Goal: Book appointment/travel/reservation

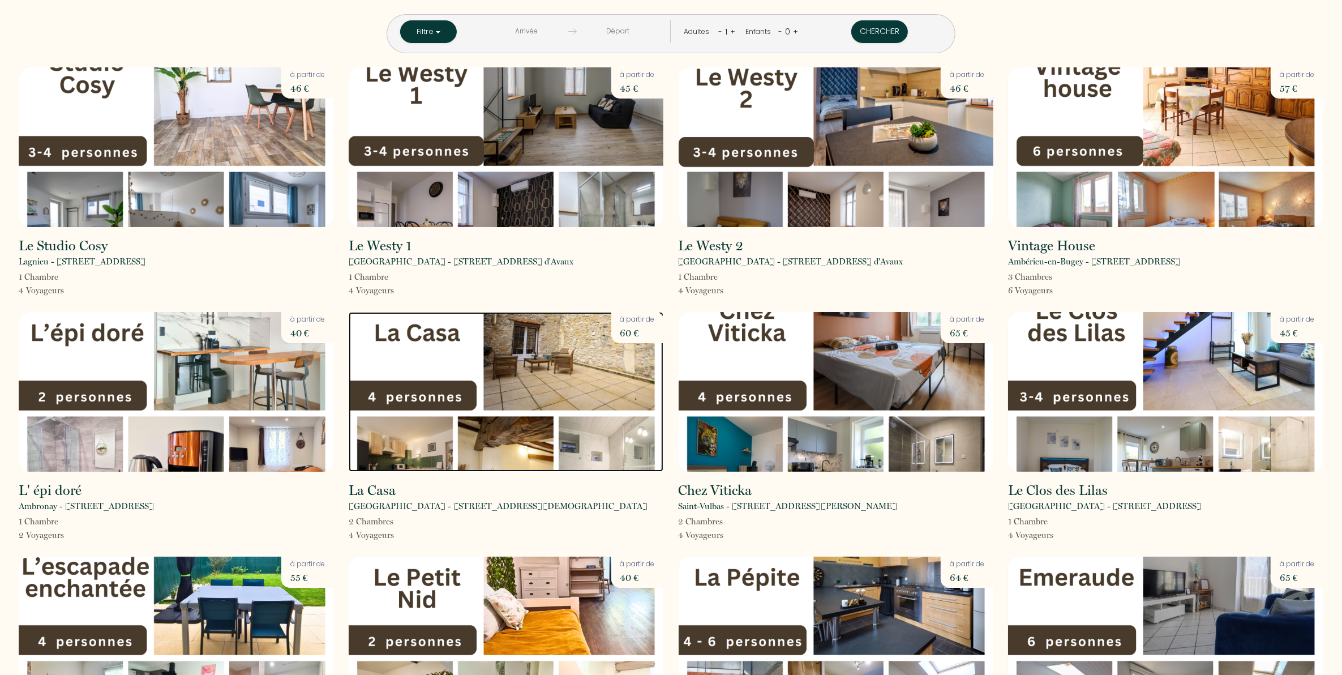
click at [507, 357] on img at bounding box center [506, 392] width 315 height 160
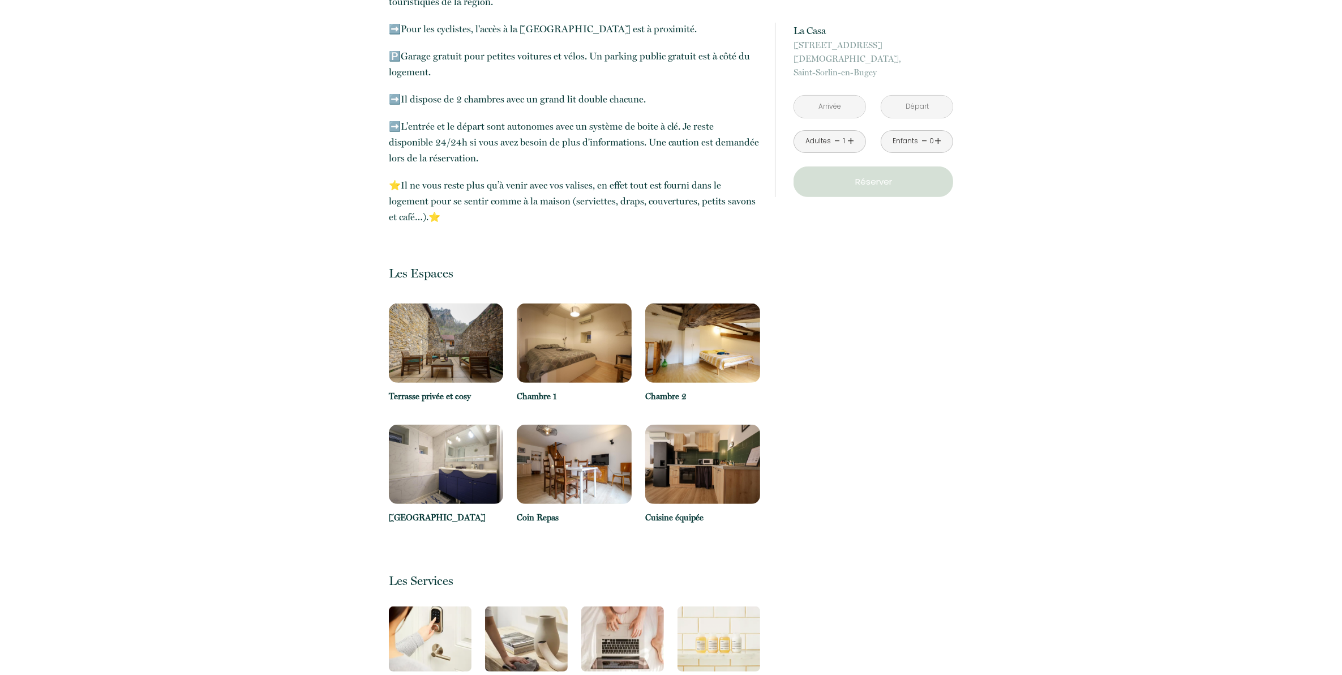
scroll to position [495, 0]
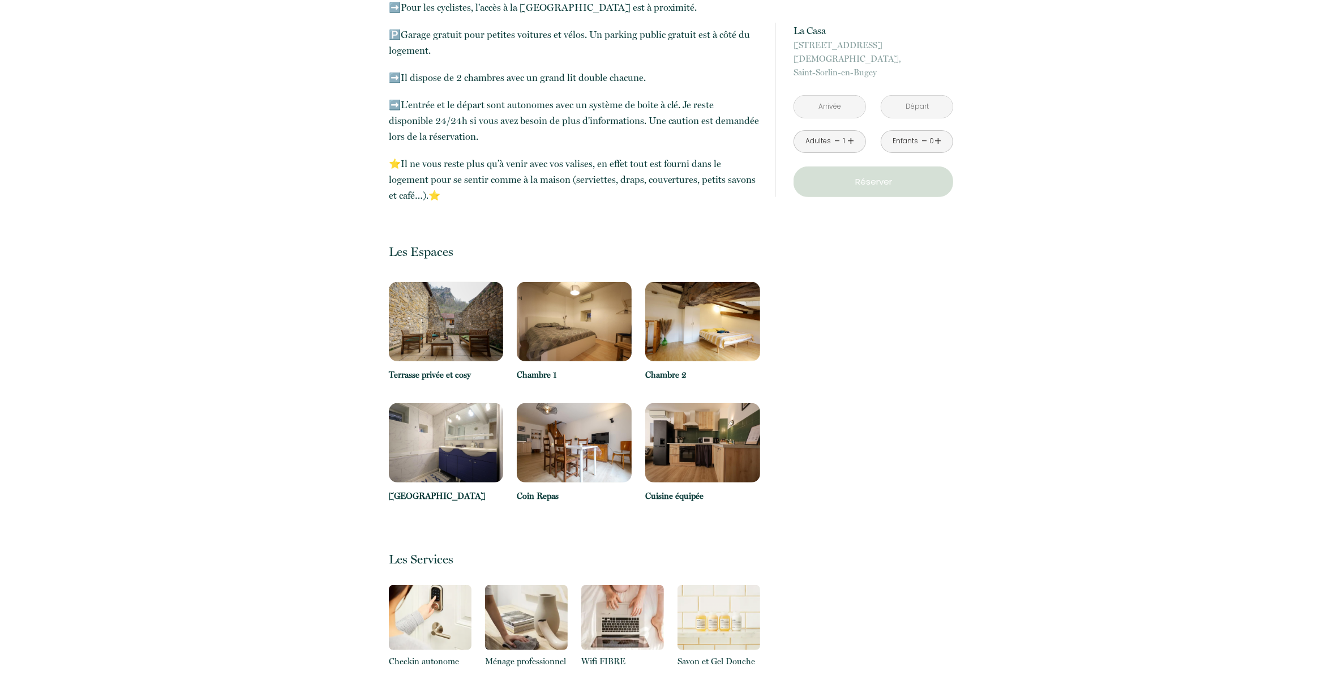
click at [402, 324] on img at bounding box center [446, 321] width 115 height 79
click at [423, 332] on img at bounding box center [446, 321] width 115 height 79
click at [450, 329] on img at bounding box center [446, 321] width 115 height 79
click at [457, 327] on img at bounding box center [446, 321] width 115 height 79
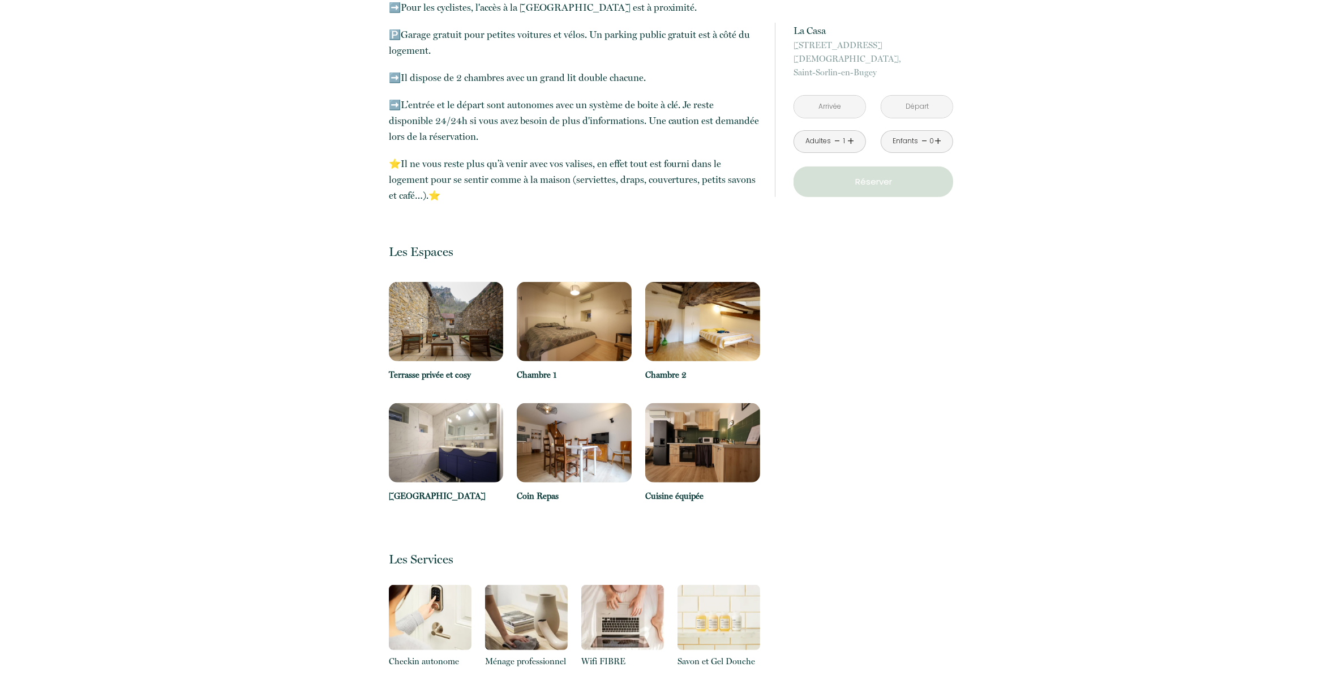
click at [457, 327] on img at bounding box center [446, 321] width 115 height 79
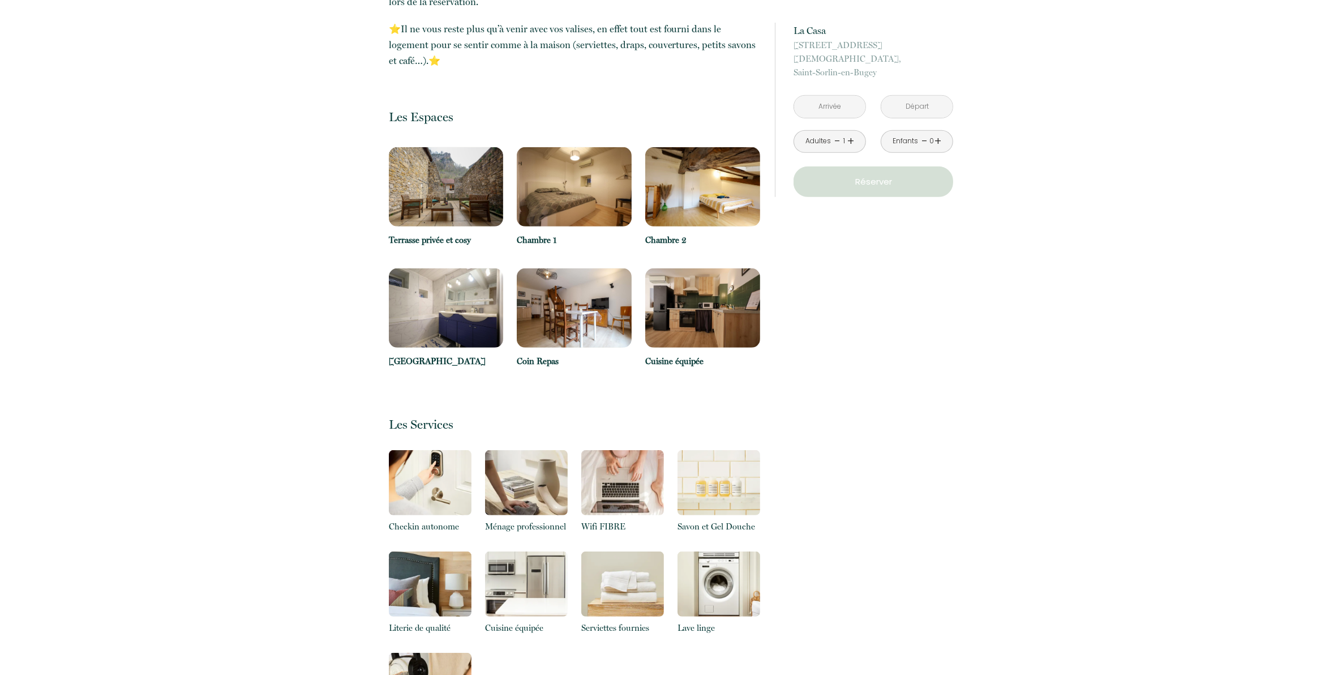
scroll to position [637, 0]
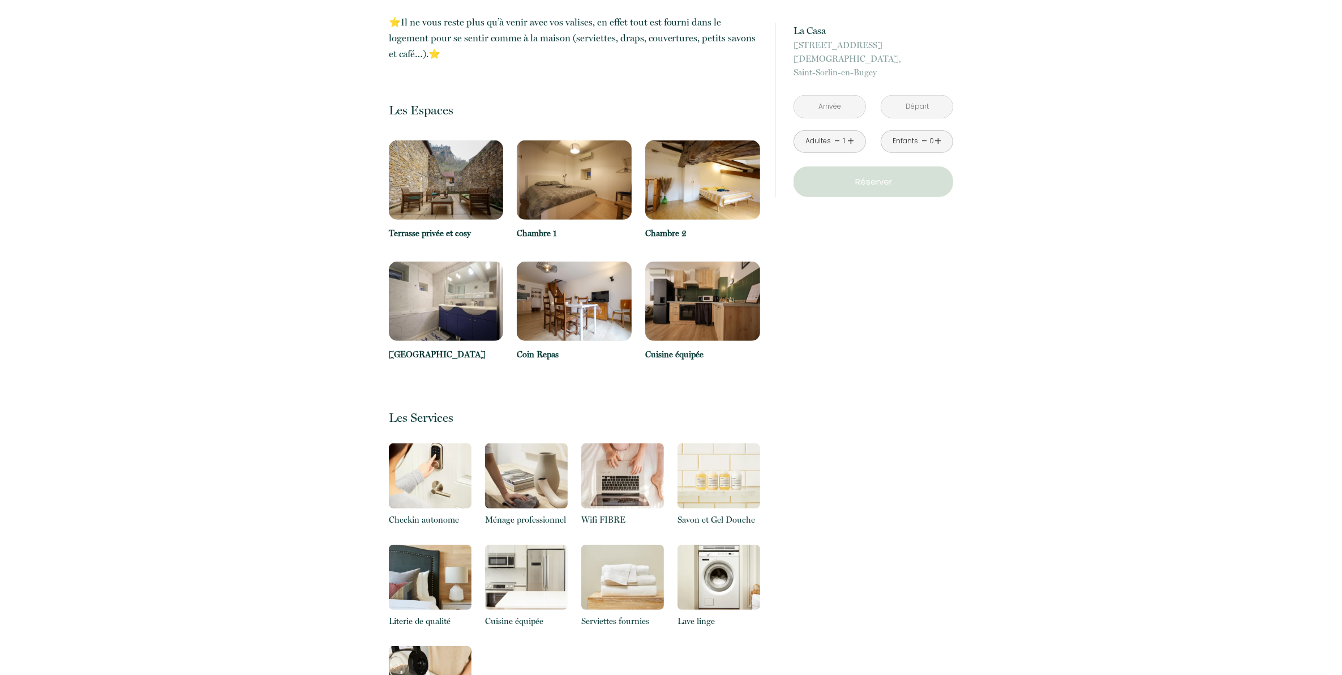
click at [459, 284] on img at bounding box center [446, 300] width 115 height 79
click at [453, 323] on img at bounding box center [446, 300] width 115 height 79
click at [589, 294] on img at bounding box center [574, 300] width 115 height 79
click at [612, 188] on img at bounding box center [574, 179] width 115 height 79
drag, startPoint x: 692, startPoint y: 182, endPoint x: 691, endPoint y: 190, distance: 8.6
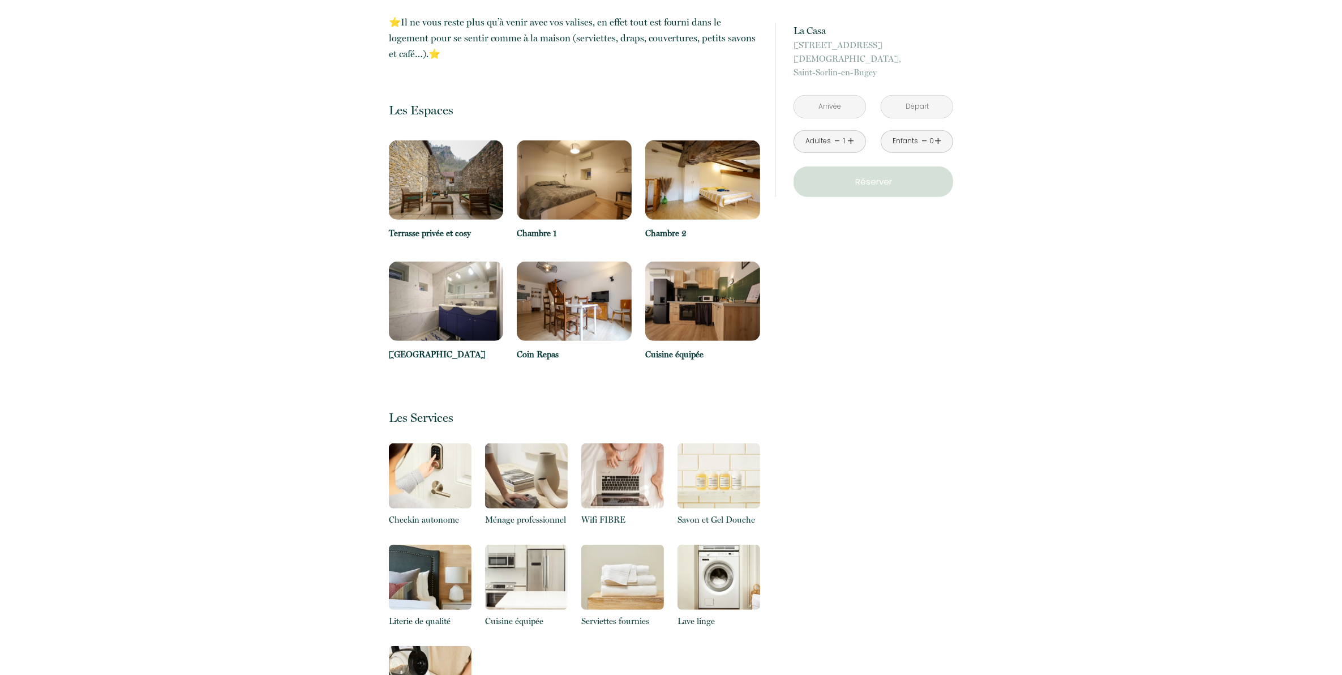
click at [693, 182] on img at bounding box center [702, 179] width 115 height 79
click at [692, 273] on img at bounding box center [702, 300] width 115 height 79
click at [597, 193] on img at bounding box center [574, 179] width 115 height 79
click at [590, 289] on img at bounding box center [574, 300] width 115 height 79
click at [459, 296] on img at bounding box center [446, 300] width 115 height 79
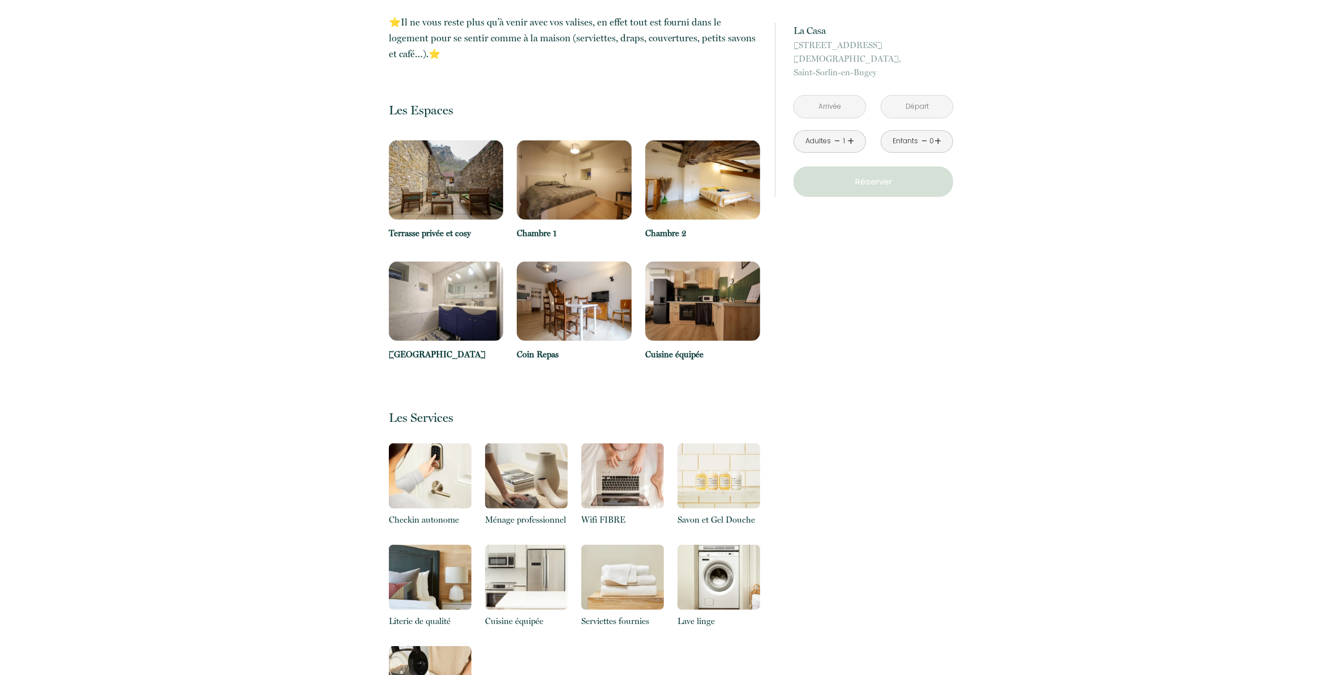
click at [468, 187] on img at bounding box center [446, 179] width 115 height 79
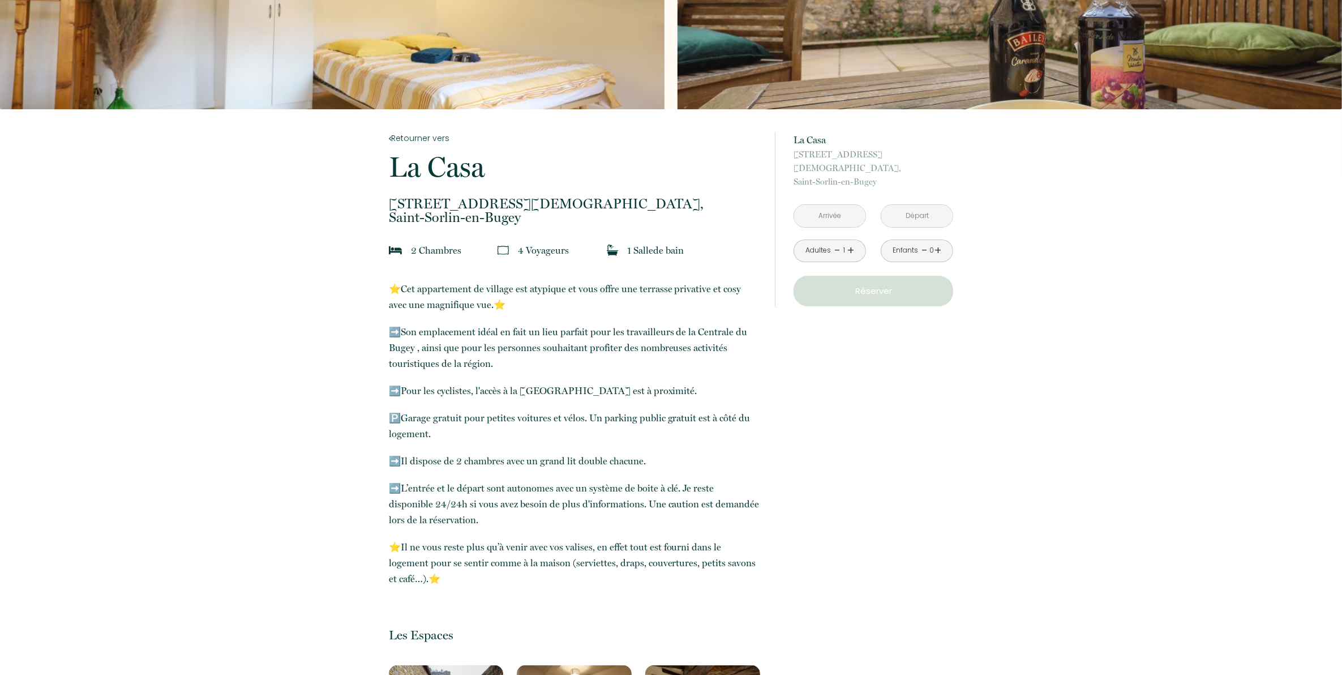
scroll to position [0, 0]
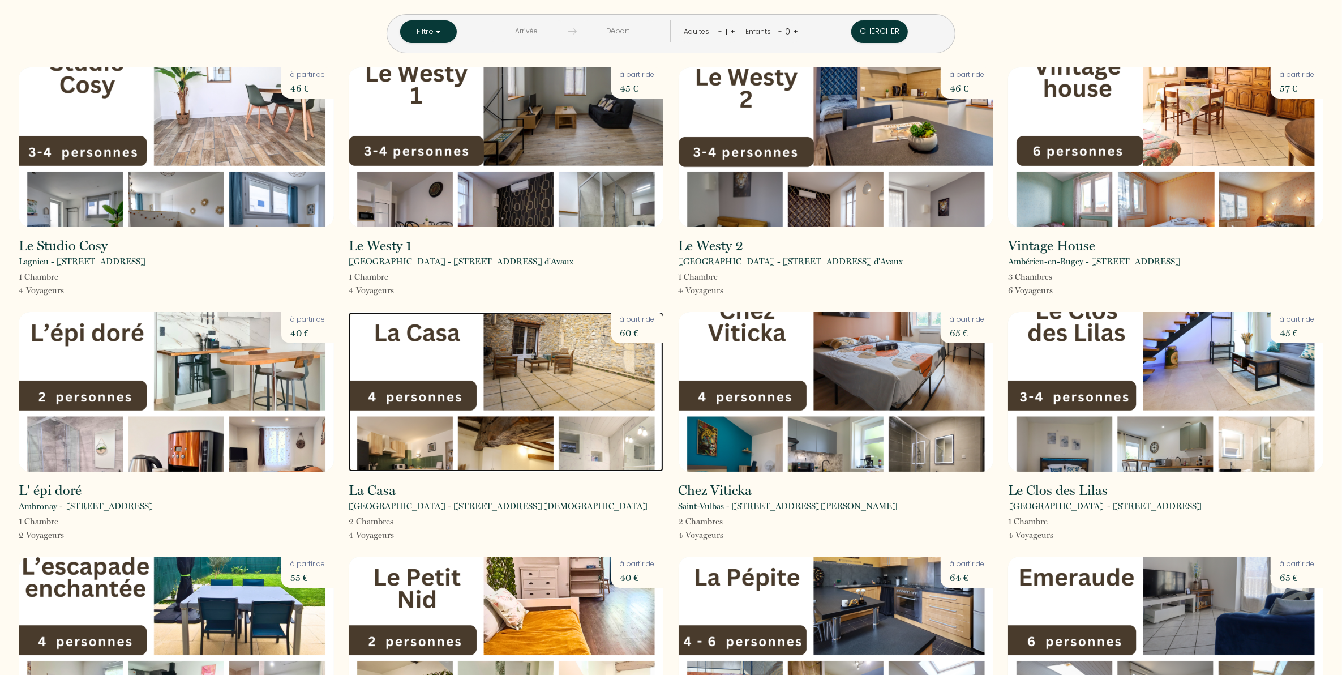
click at [541, 379] on img at bounding box center [506, 392] width 315 height 160
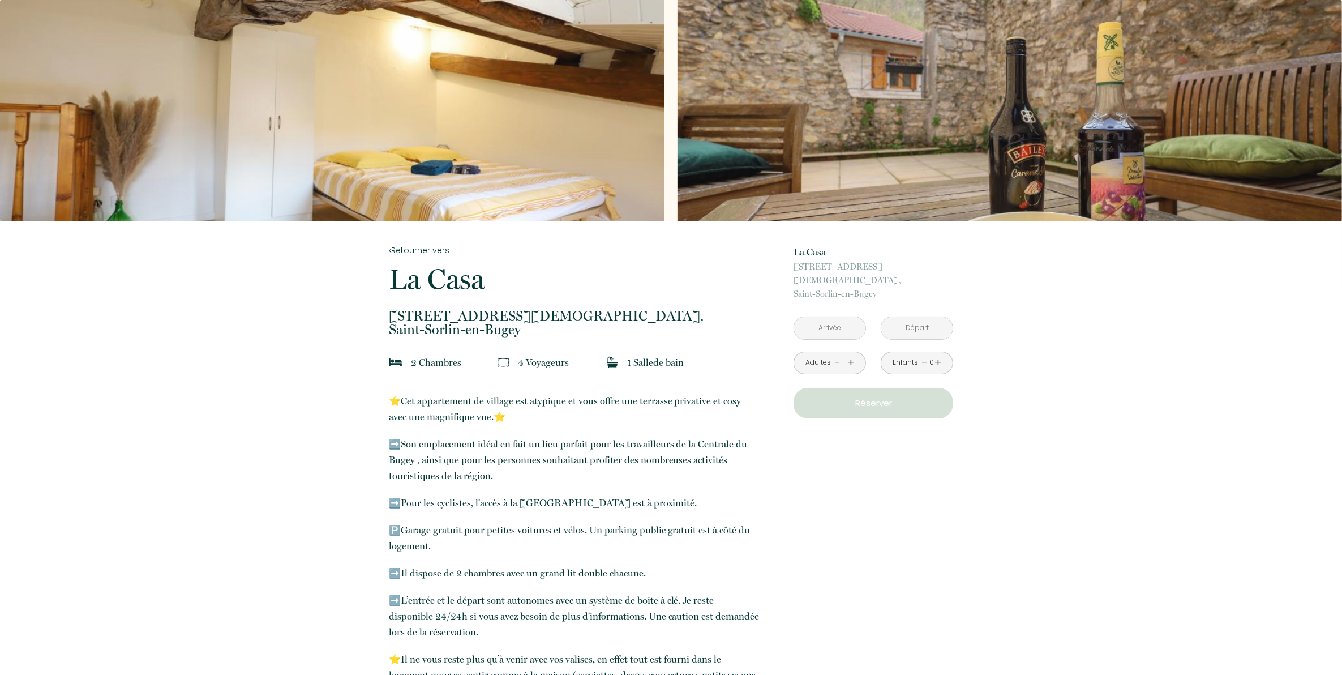
click at [1311, 66] on div "Slideshow" at bounding box center [1010, 110] width 664 height 221
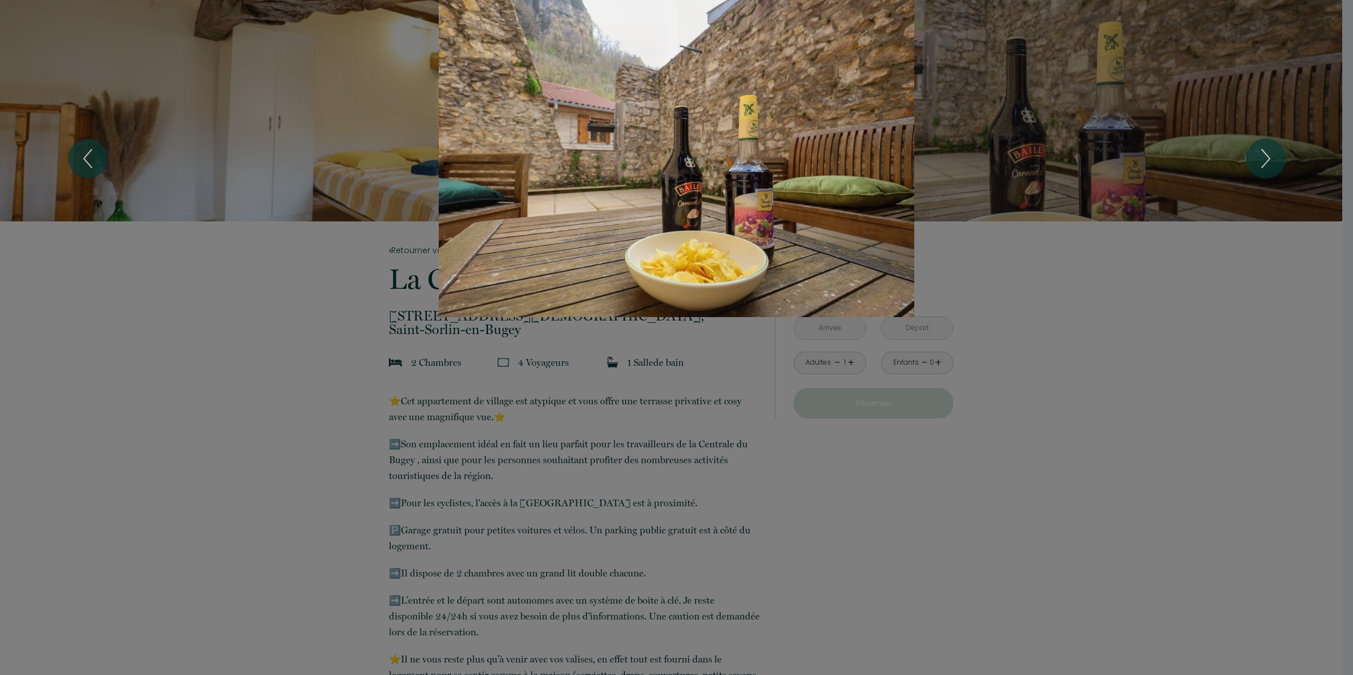
click at [1319, 60] on div "1 2" at bounding box center [676, 158] width 1353 height 317
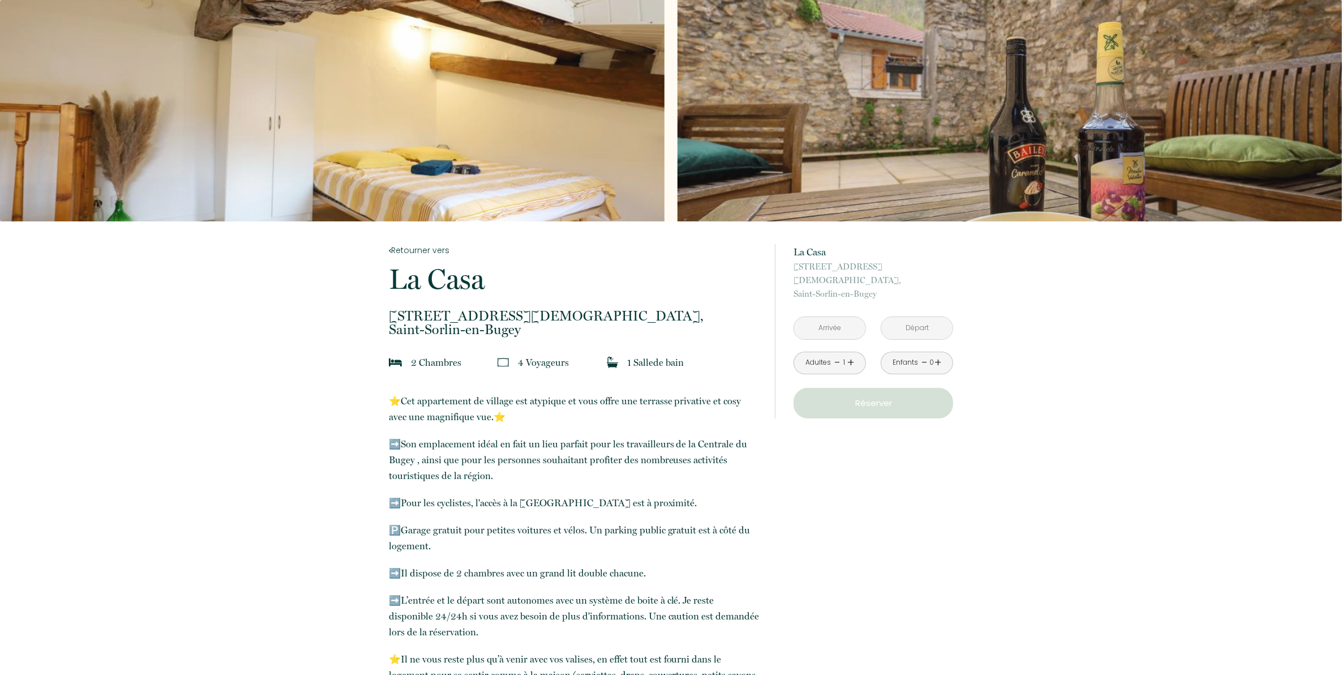
click at [1319, 60] on div "Slideshow" at bounding box center [1010, 110] width 664 height 221
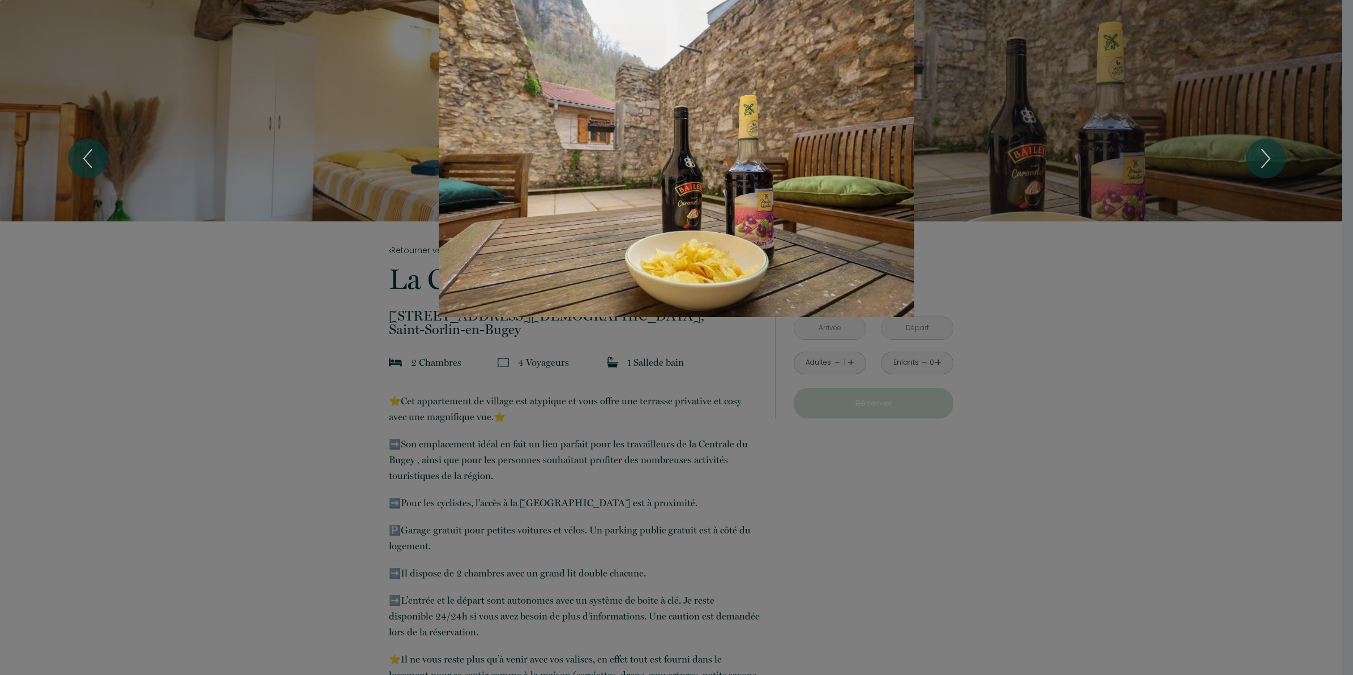
click at [270, 129] on div "Slideshow" at bounding box center [676, 158] width 1015 height 317
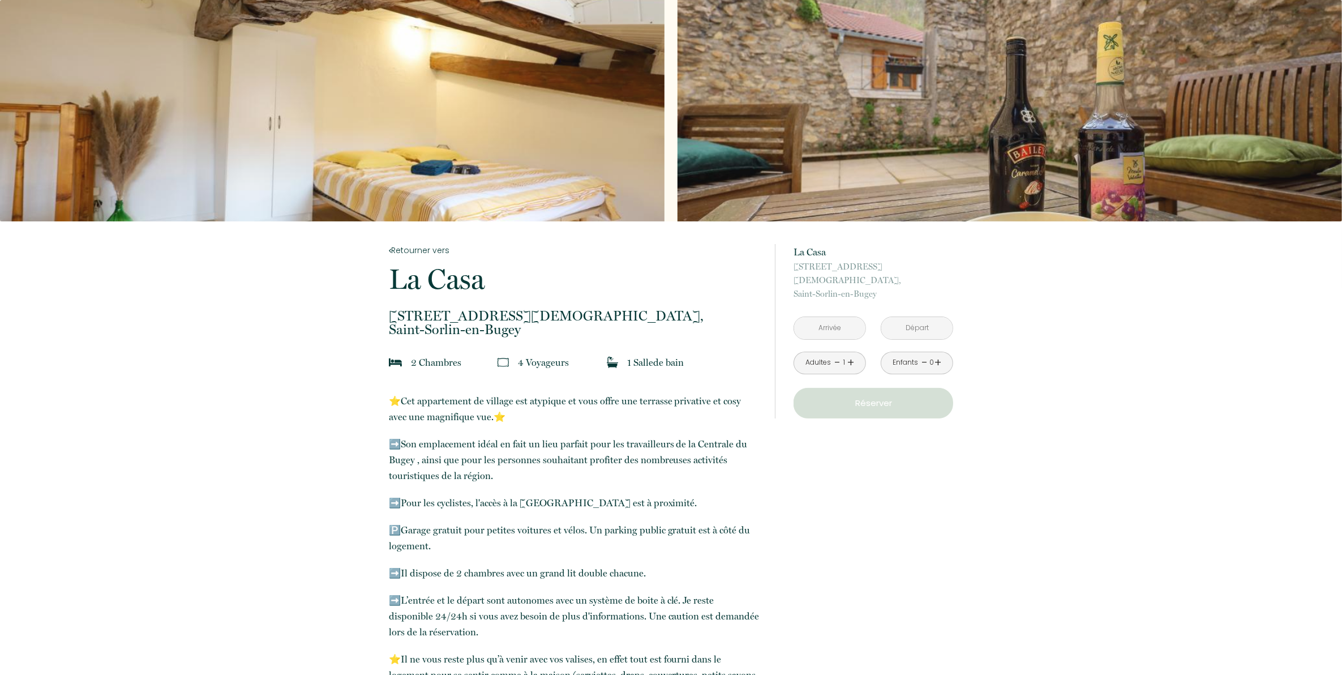
click at [273, 128] on div "Slideshow" at bounding box center [332, 110] width 664 height 221
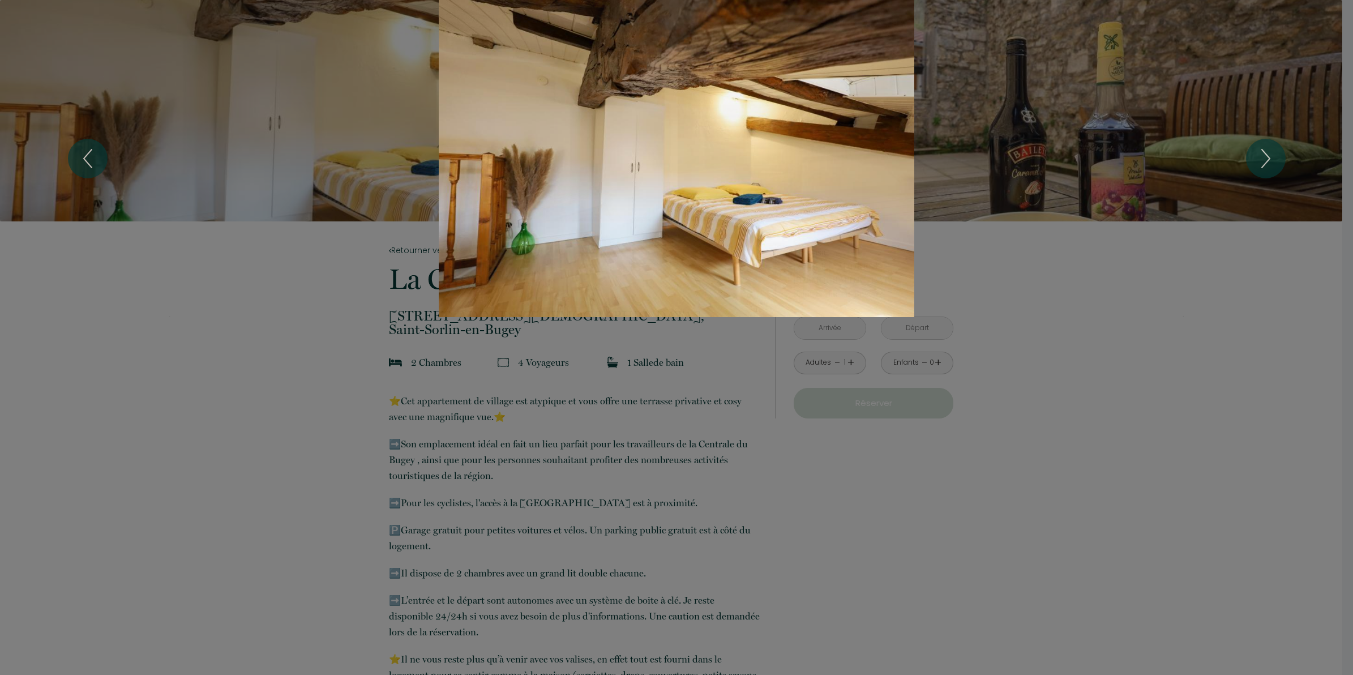
click at [275, 128] on div "Slideshow" at bounding box center [676, 158] width 1015 height 317
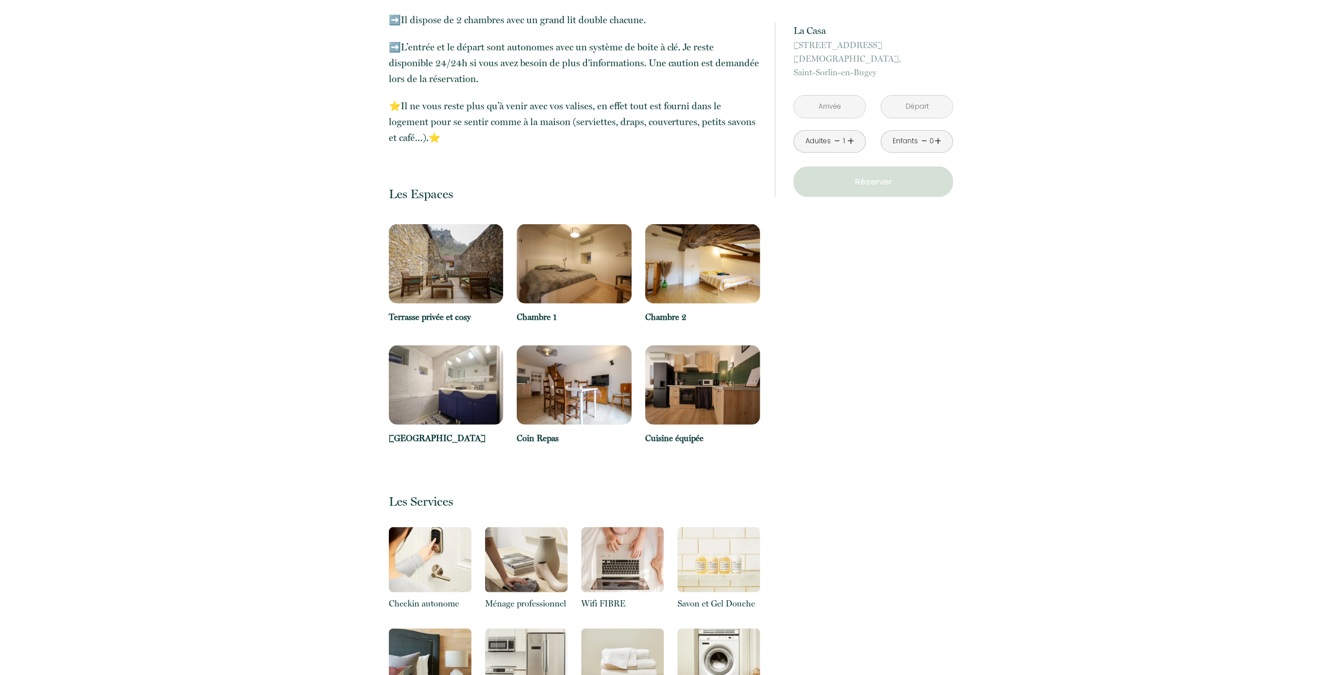
scroll to position [566, 0]
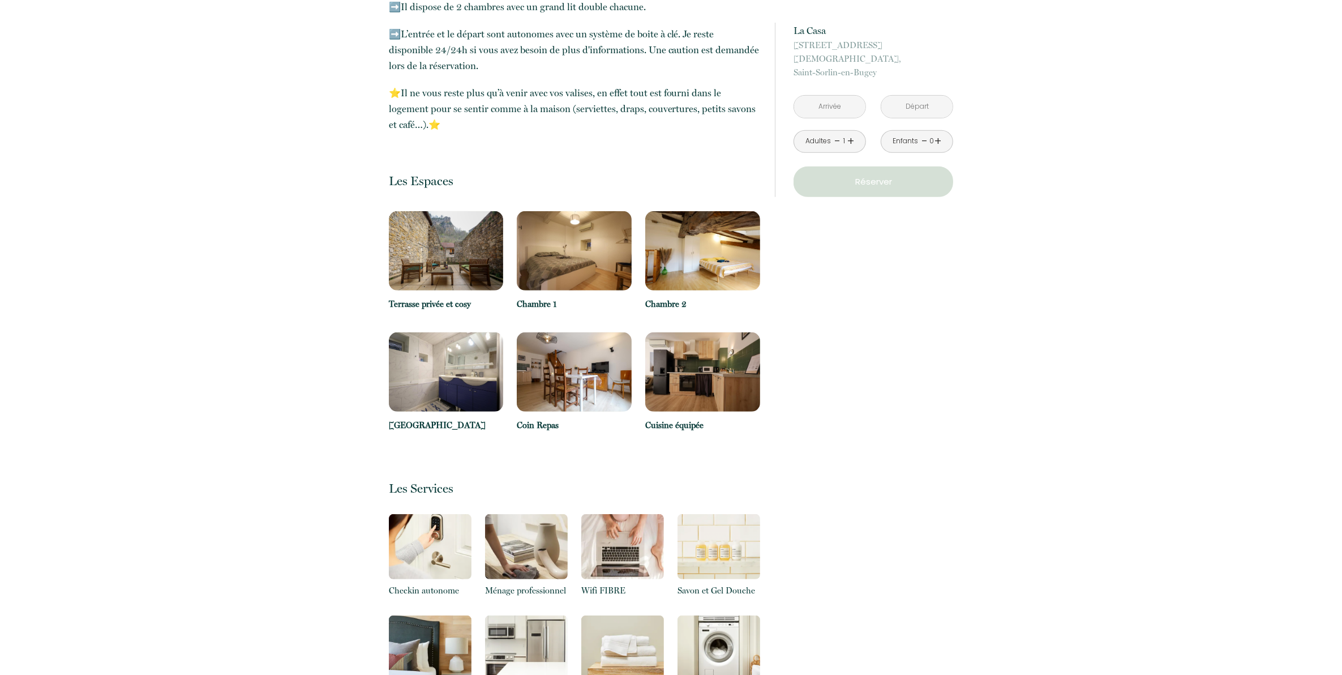
click at [436, 231] on img at bounding box center [446, 250] width 115 height 79
click at [436, 230] on img at bounding box center [446, 250] width 115 height 79
click at [556, 251] on img at bounding box center [574, 250] width 115 height 79
click at [562, 399] on img at bounding box center [574, 371] width 115 height 79
click at [564, 391] on img at bounding box center [574, 371] width 115 height 79
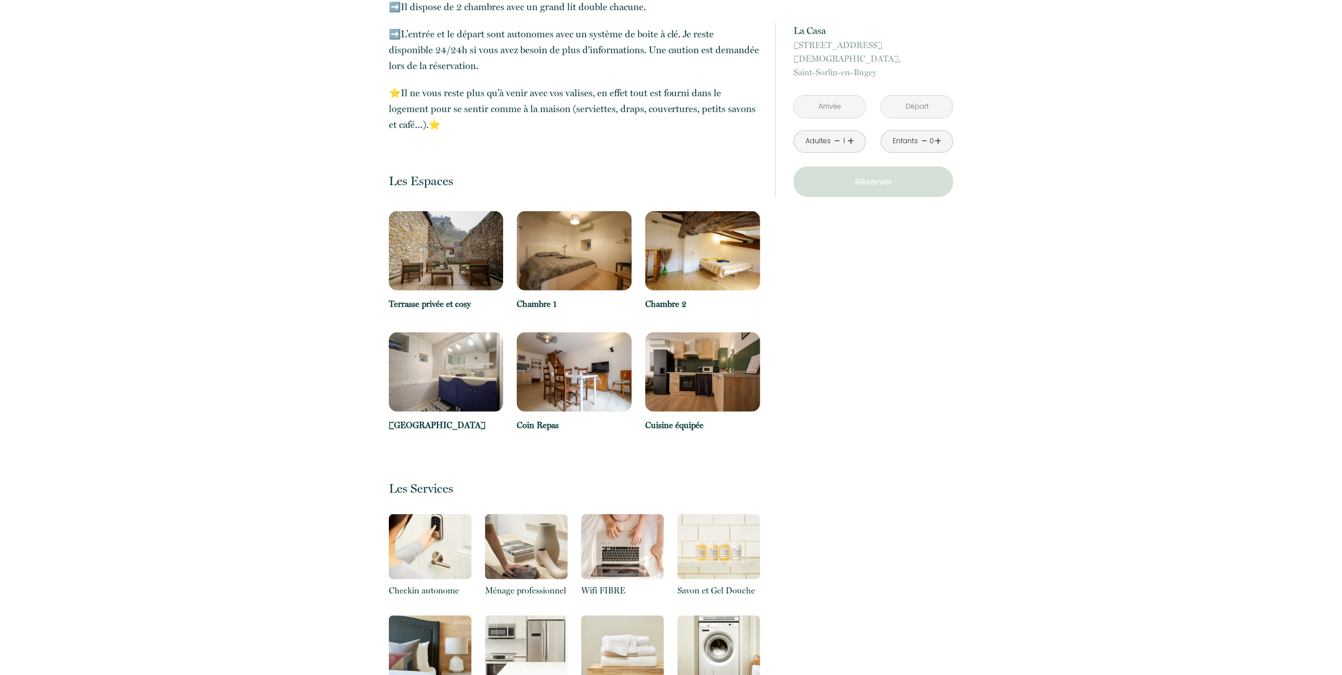
click at [566, 388] on img at bounding box center [574, 371] width 115 height 79
click at [567, 385] on img at bounding box center [574, 371] width 115 height 79
click at [567, 383] on img at bounding box center [574, 371] width 115 height 79
click at [568, 381] on img at bounding box center [574, 371] width 115 height 79
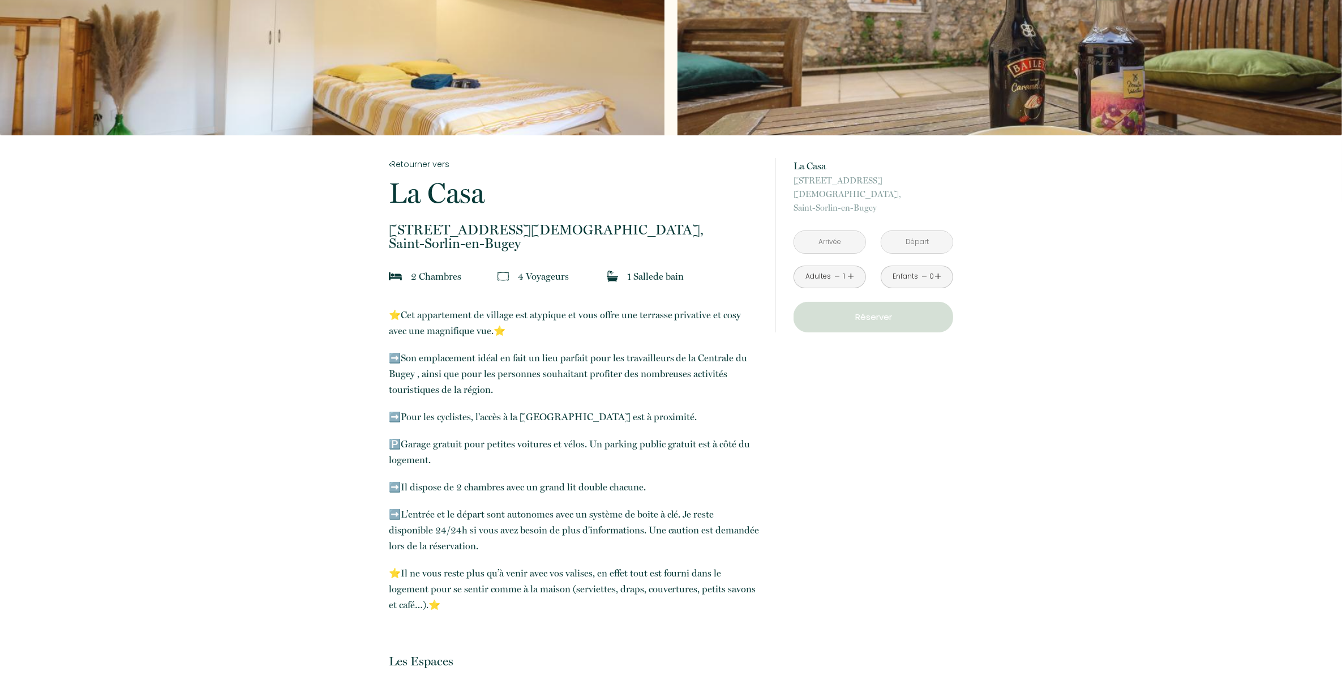
scroll to position [71, 0]
